Goal: Find contact information: Find contact information

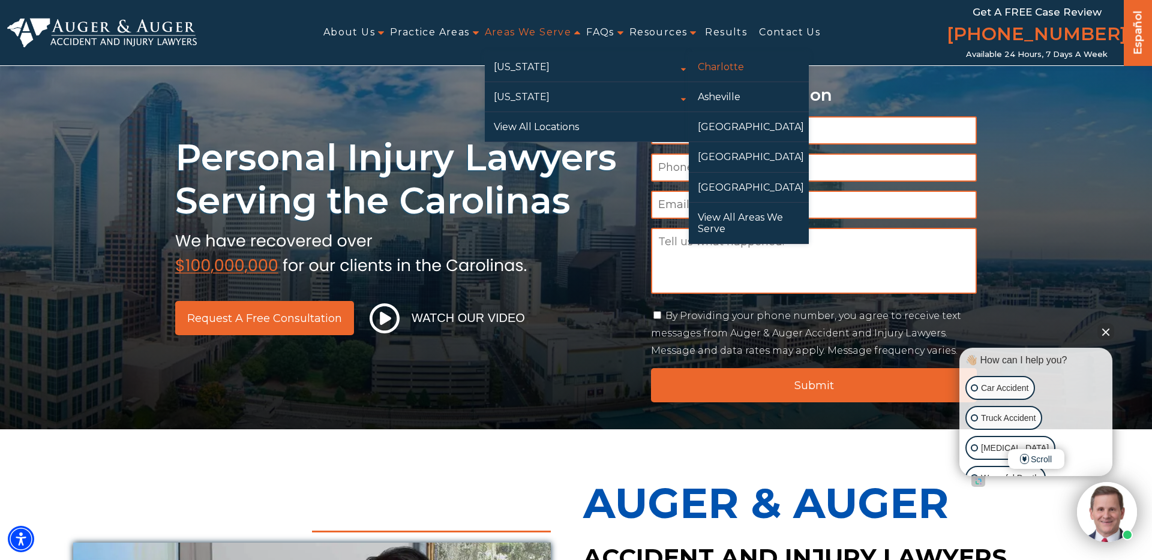
click at [754, 74] on link "Charlotte" at bounding box center [749, 66] width 120 height 29
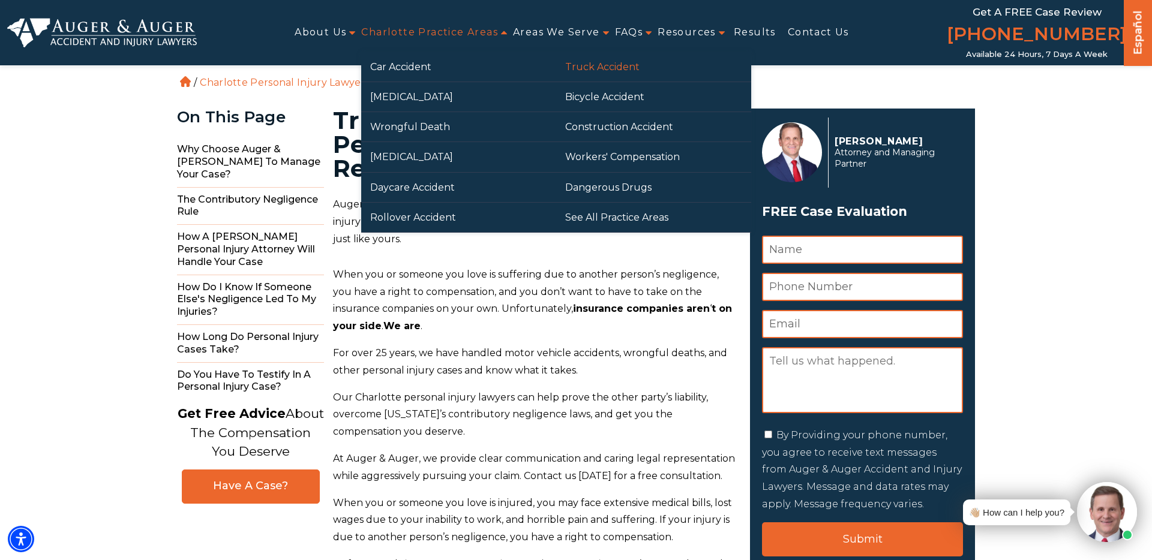
click at [575, 62] on link "Truck Accident" at bounding box center [653, 66] width 195 height 29
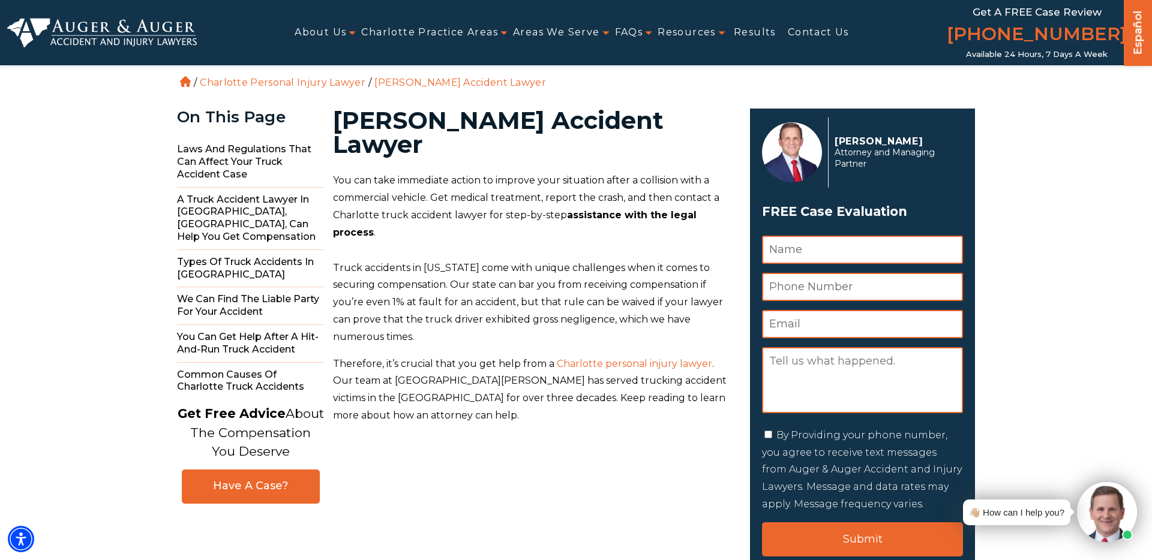
click at [142, 37] on img at bounding box center [102, 32] width 190 height 29
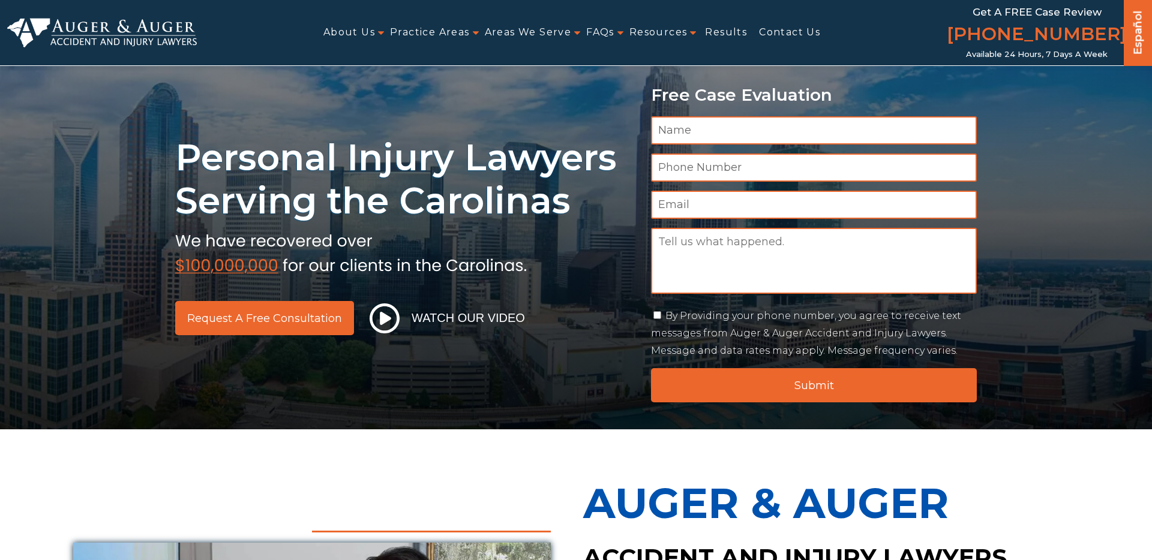
click at [996, 107] on div "Personal Injury Lawyers Serving the Carolinas Request a Free Consultation Watch…" at bounding box center [576, 215] width 1152 height 430
